Goal: Transaction & Acquisition: Purchase product/service

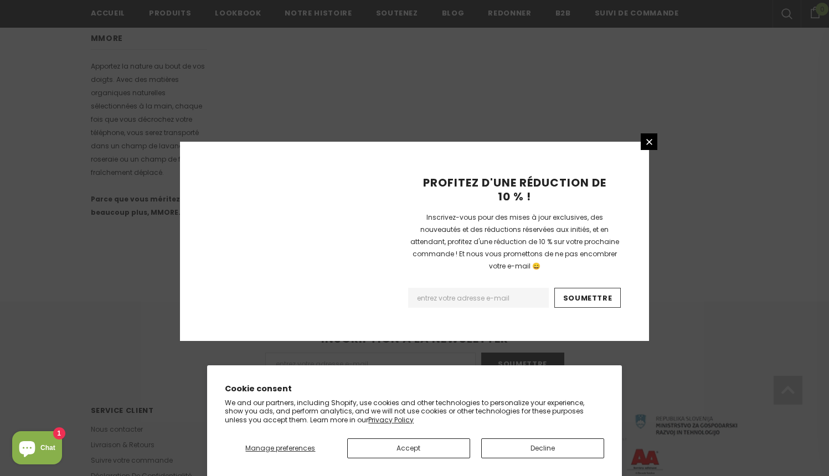
scroll to position [685, 0]
